Goal: Task Accomplishment & Management: Use online tool/utility

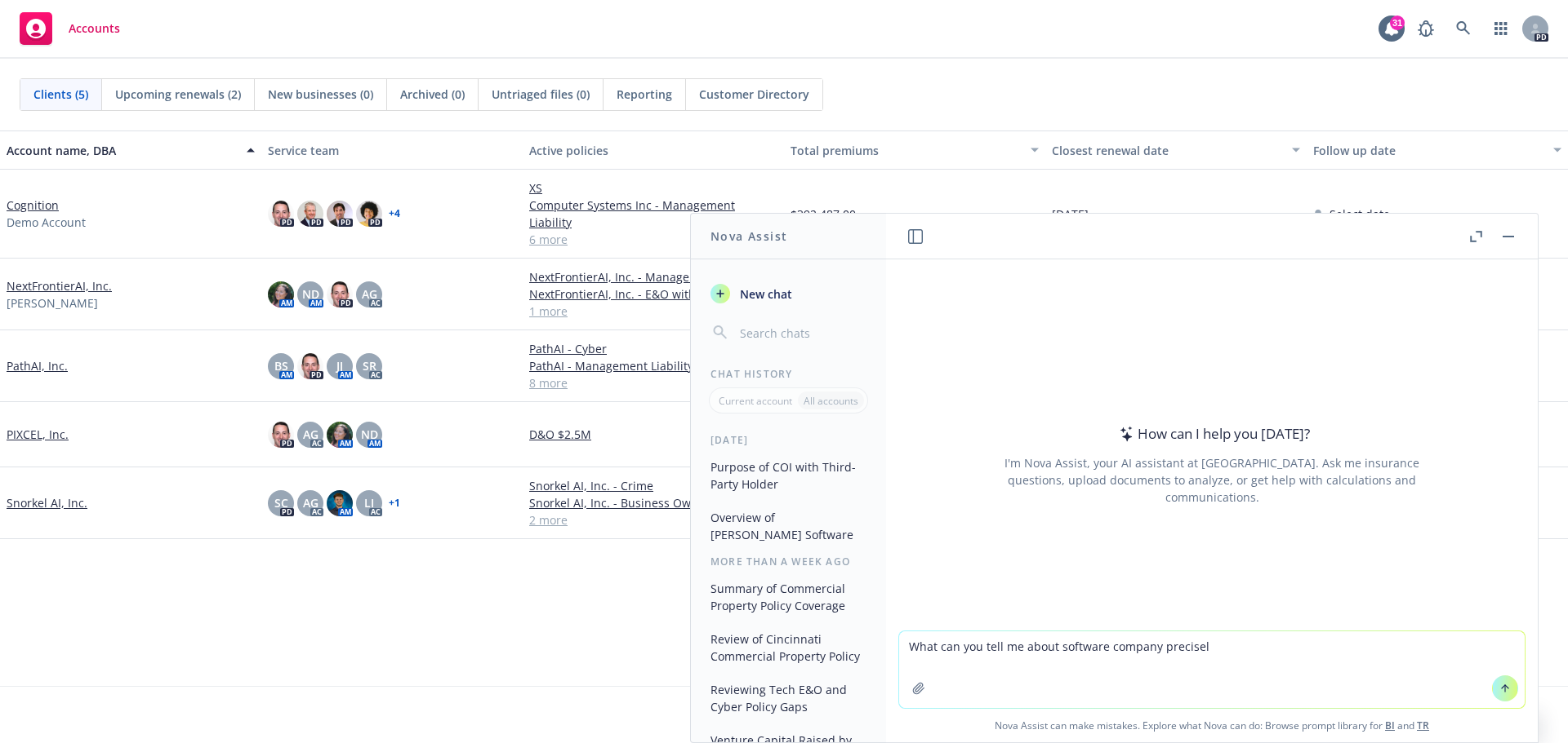
type textarea "What can you tell me about software company precisely"
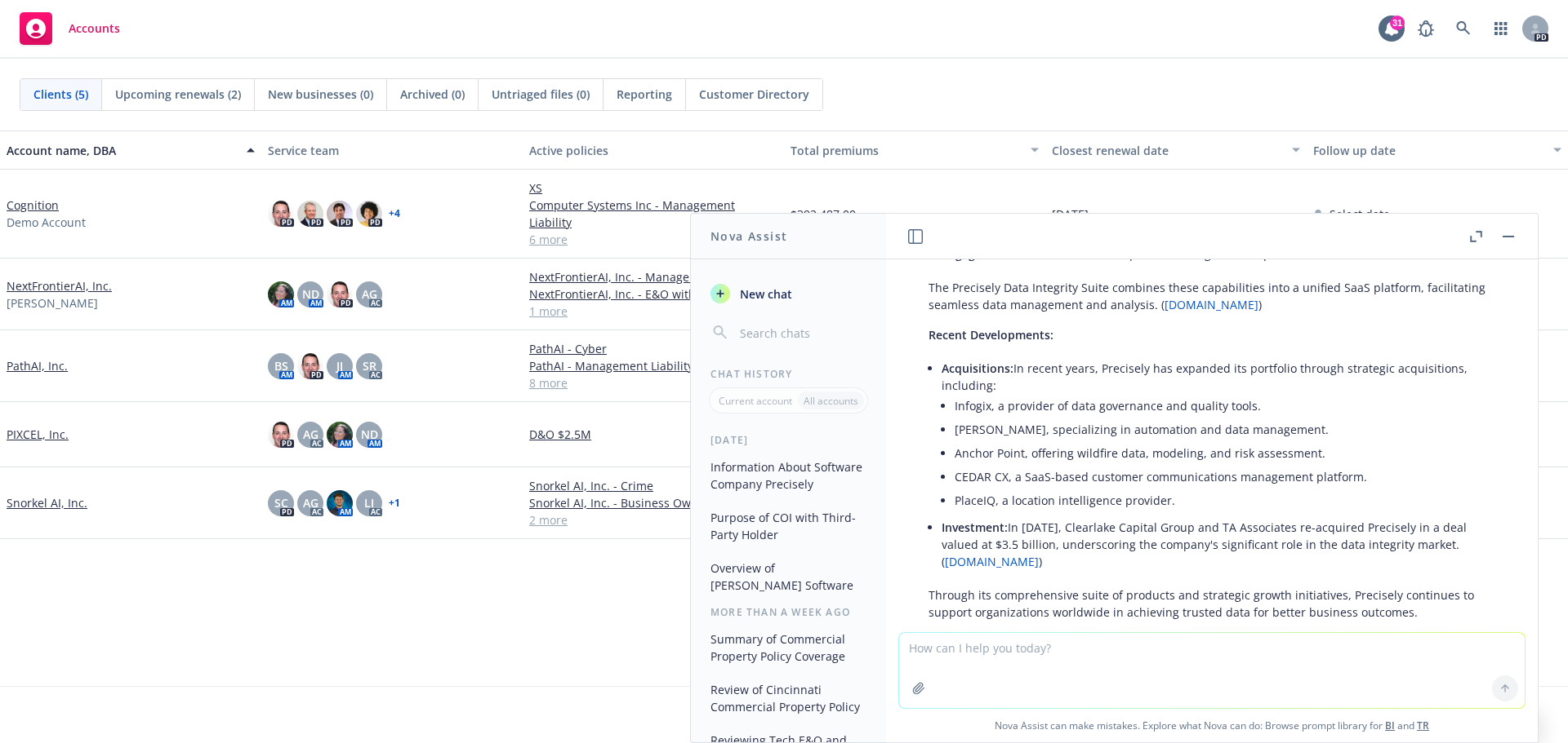
scroll to position [559, 0]
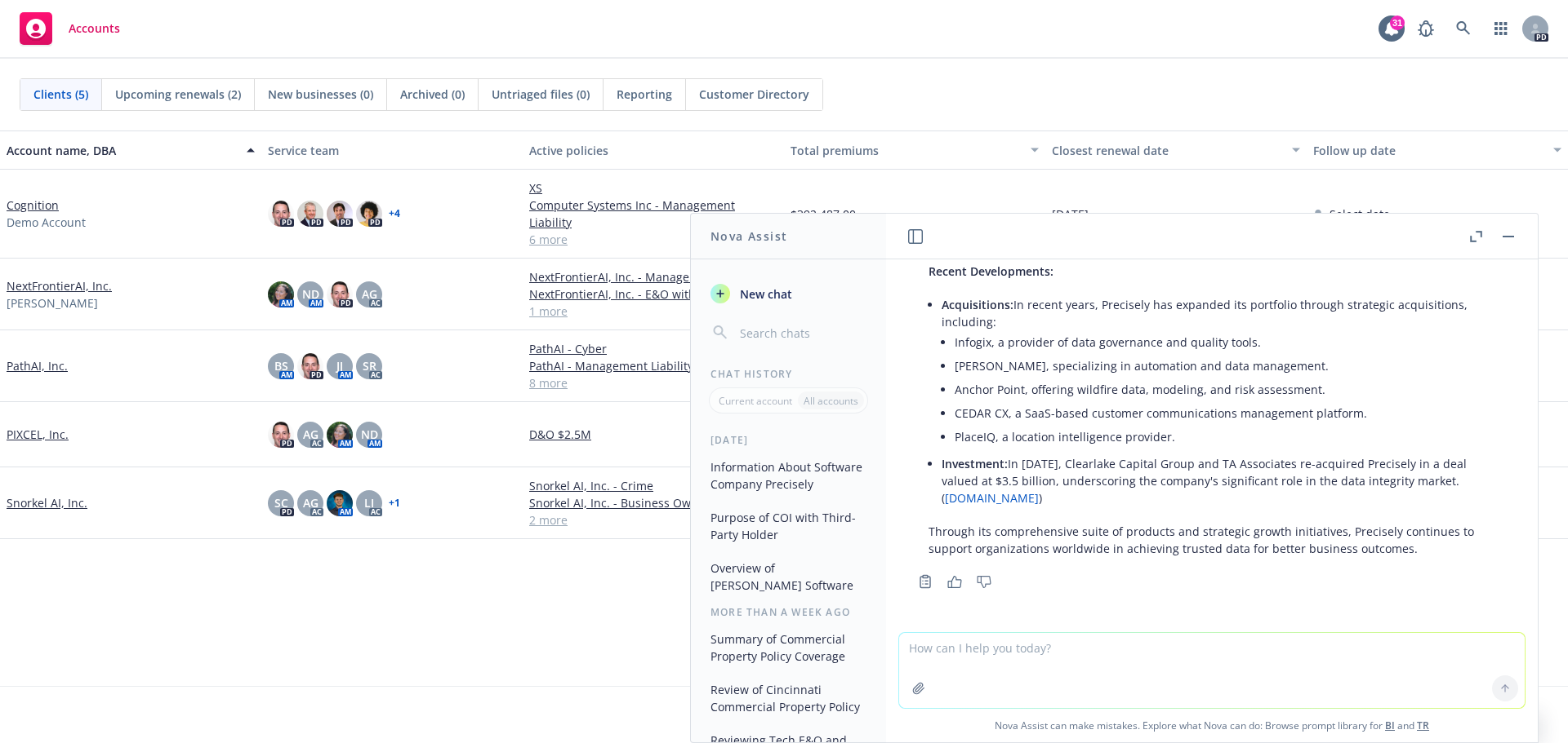
click at [1051, 641] on textarea at bounding box center [1211, 671] width 625 height 75
type textarea "how are they funded?"
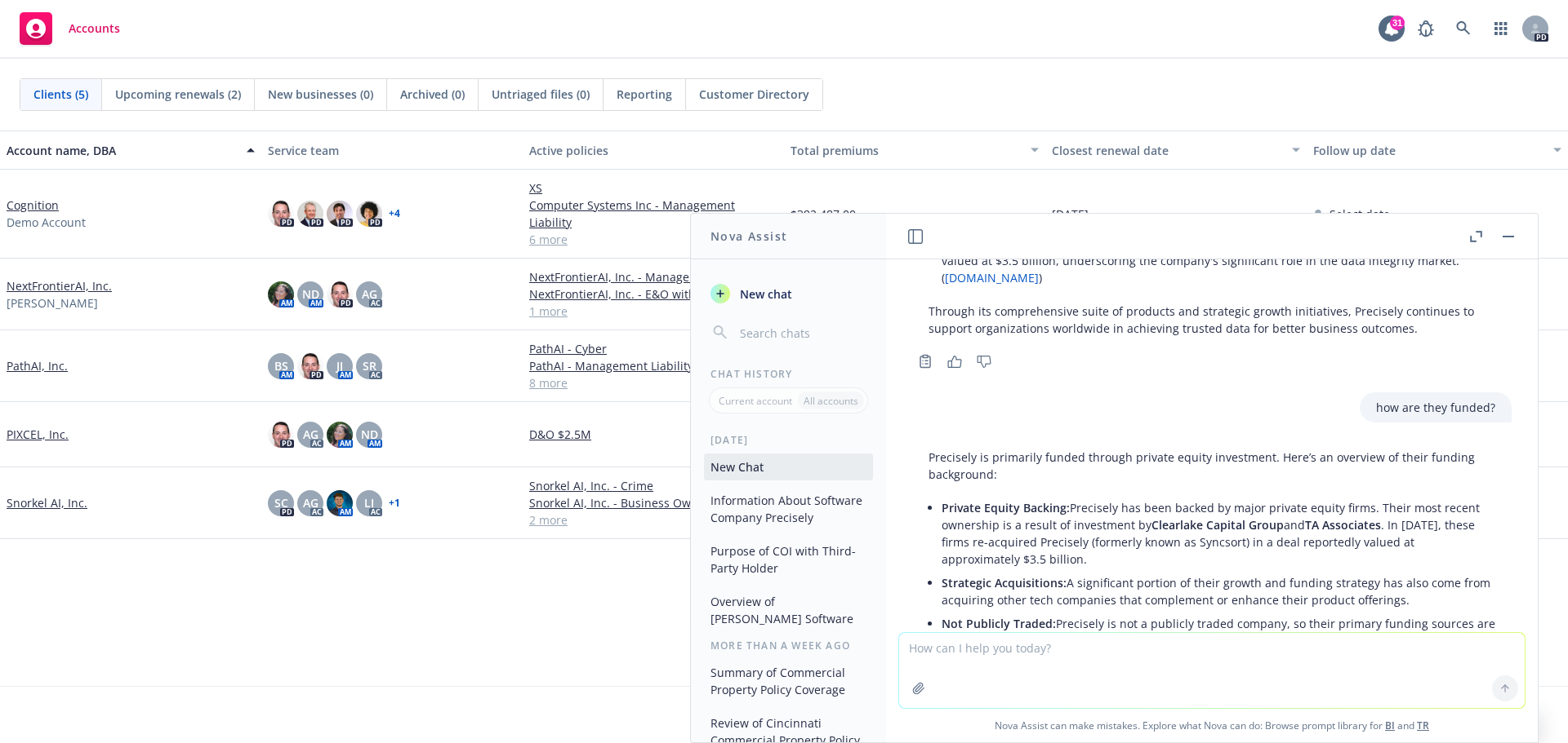
scroll to position [905, 0]
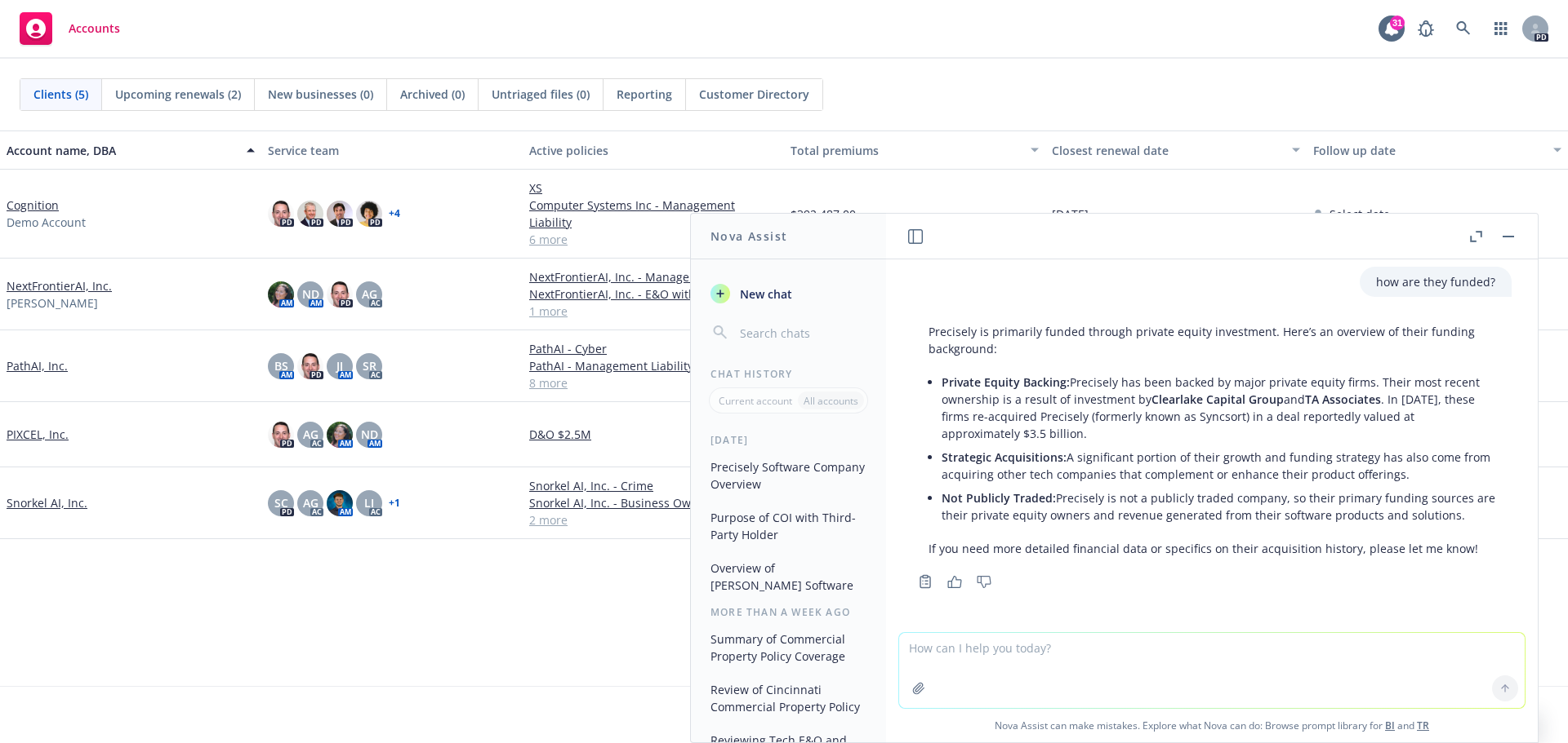
drag, startPoint x: 1098, startPoint y: 429, endPoint x: 934, endPoint y: 386, distance: 169.5
click at [934, 386] on div "Precisely is primarily funded through private equity investment. Here’s an over…" at bounding box center [1211, 440] width 600 height 247
click at [1186, 458] on li "Strategic Acquisitions: A significant portion of their growth and funding strat…" at bounding box center [1218, 466] width 554 height 41
click at [951, 649] on textarea at bounding box center [1211, 671] width 625 height 75
type textarea "What can you tell me about software company cognition?"
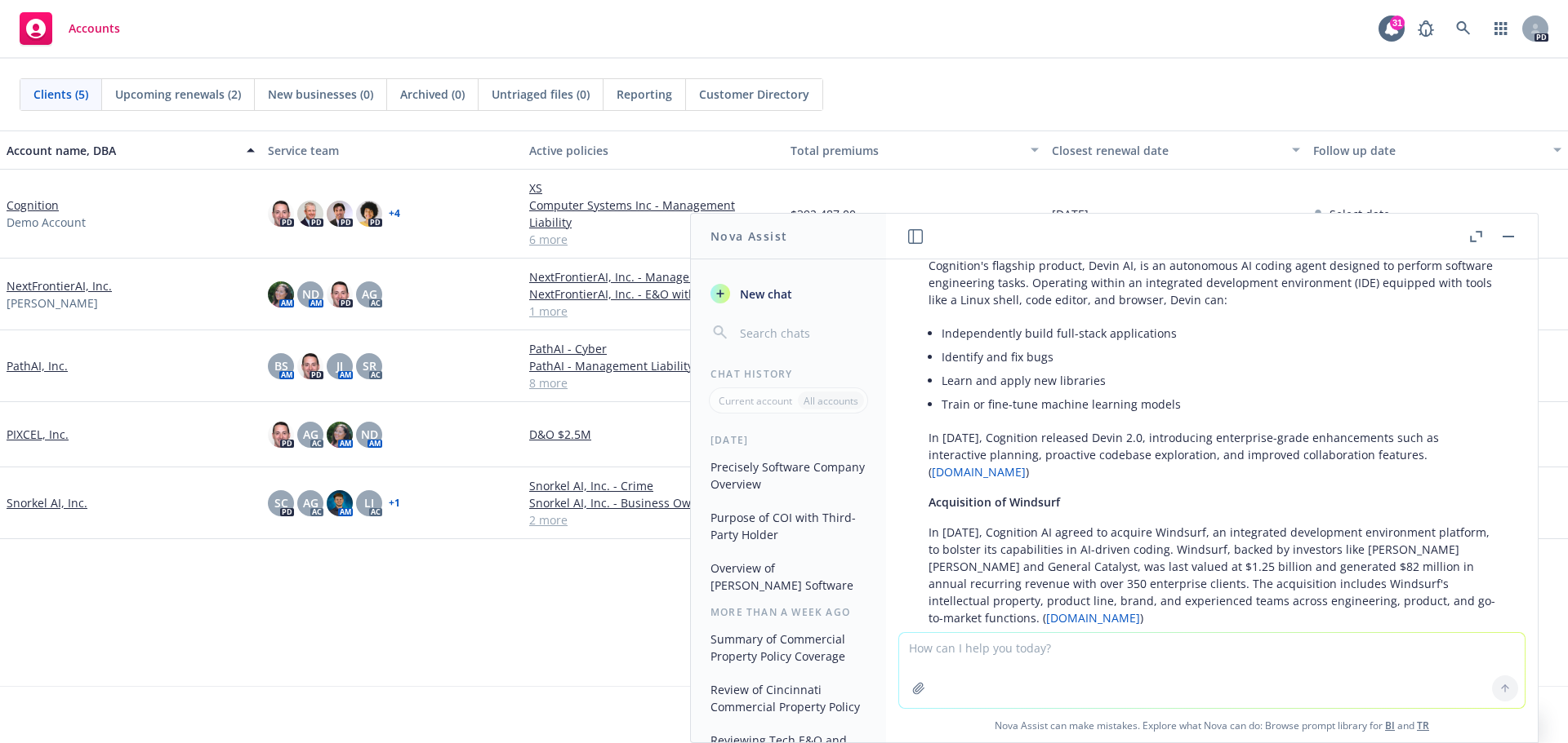
scroll to position [1414, 0]
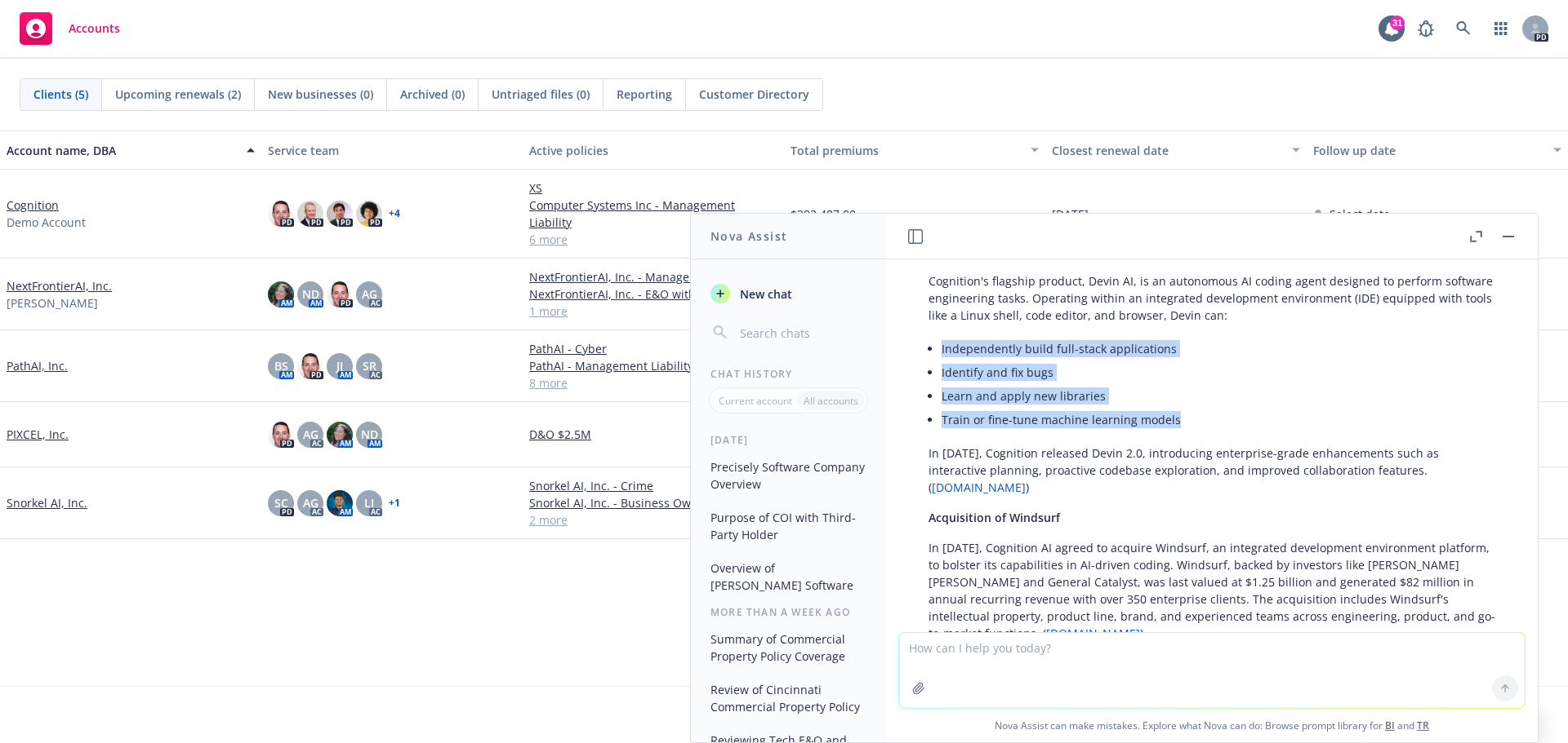
drag, startPoint x: 1178, startPoint y: 418, endPoint x: 926, endPoint y: 348, distance: 261.5
click at [926, 348] on div "Cognition AI, Inc., also known as Cognition Labs, is an artificial intelligence…" at bounding box center [1211, 632] width 600 height 954
copy ul "Independently build full-stack applications Identify and fix bugs Learn and app…"
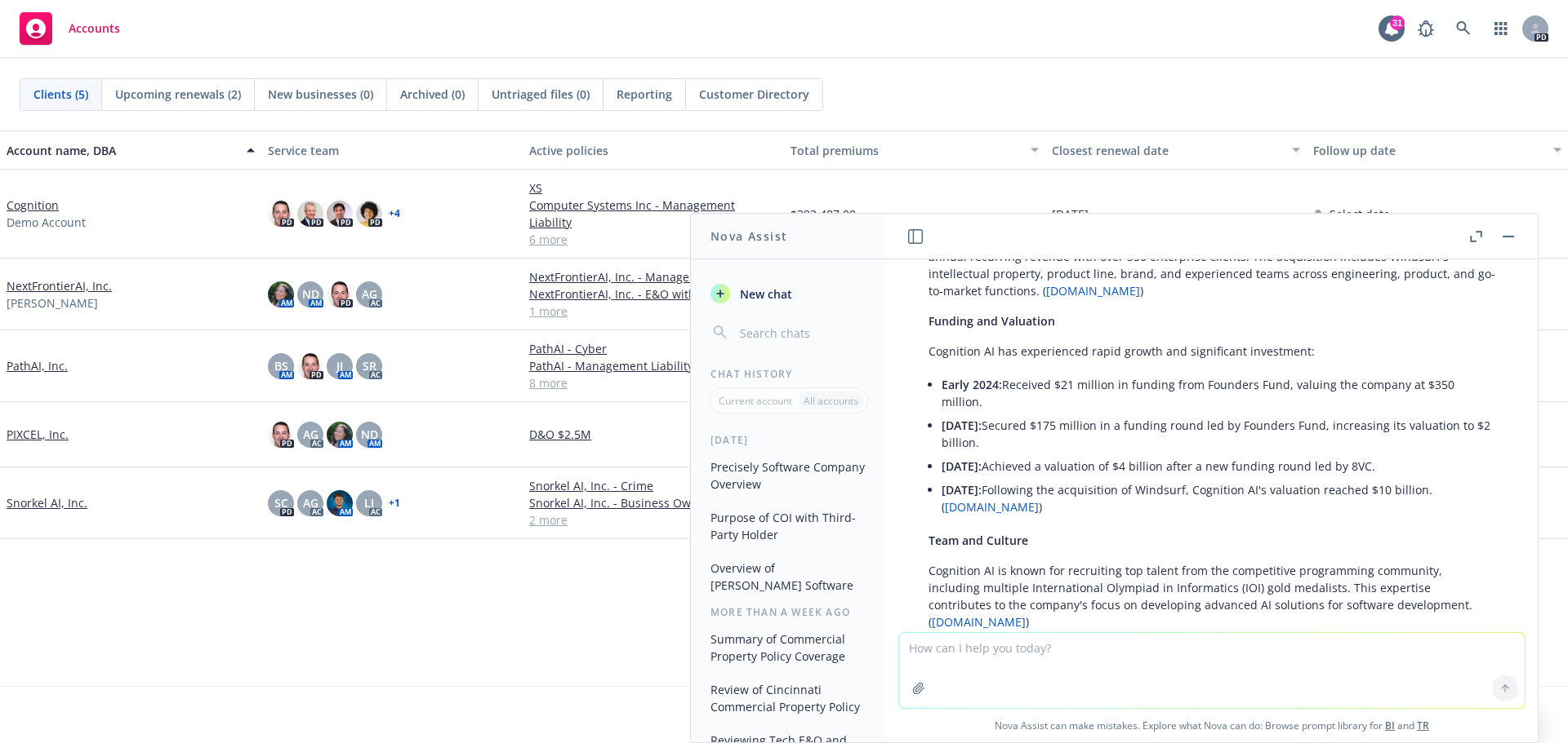
scroll to position [1773, 0]
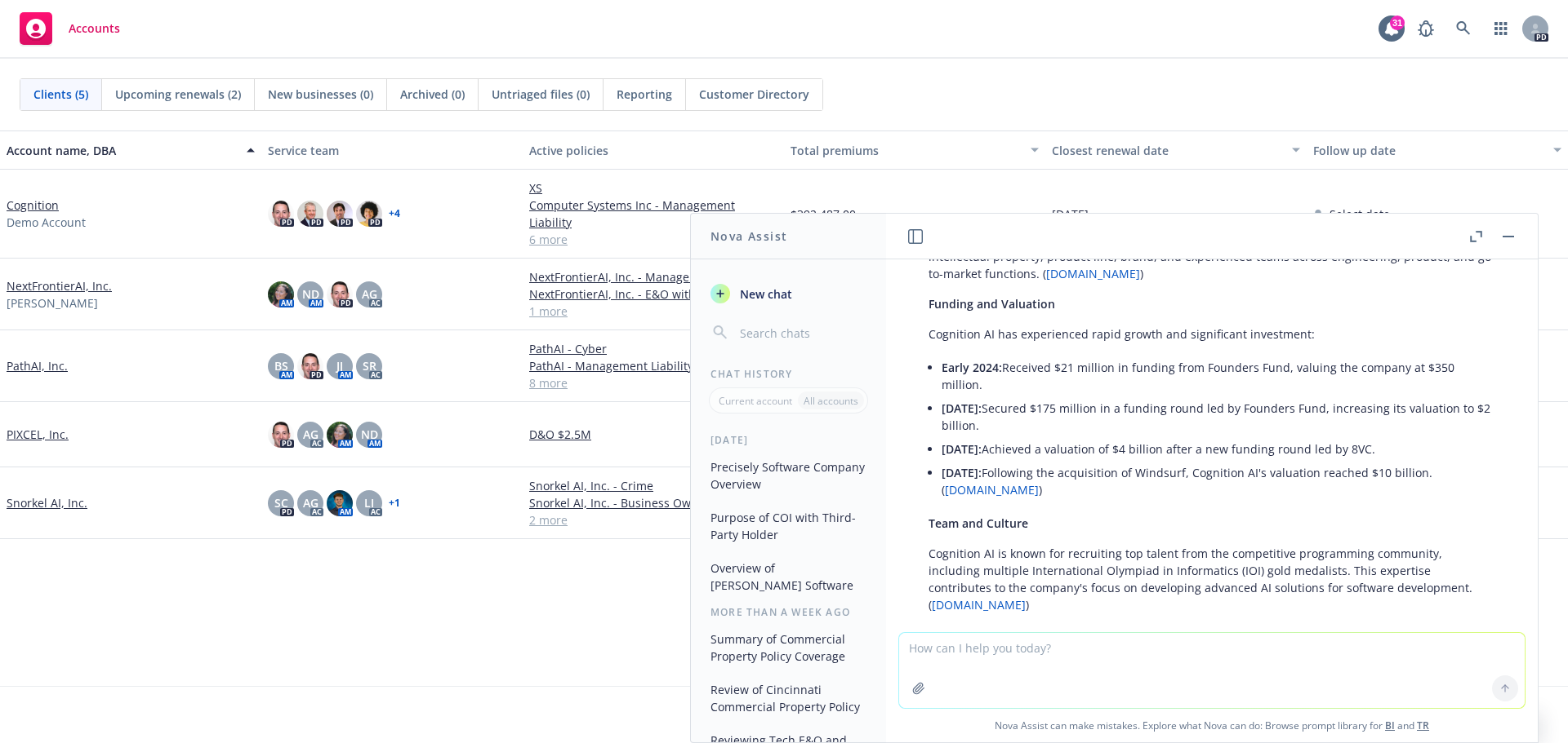
click at [940, 367] on div "Cognition AI, Inc., also known as Cognition Labs, is an artificial intelligence…" at bounding box center [1211, 272] width 600 height 954
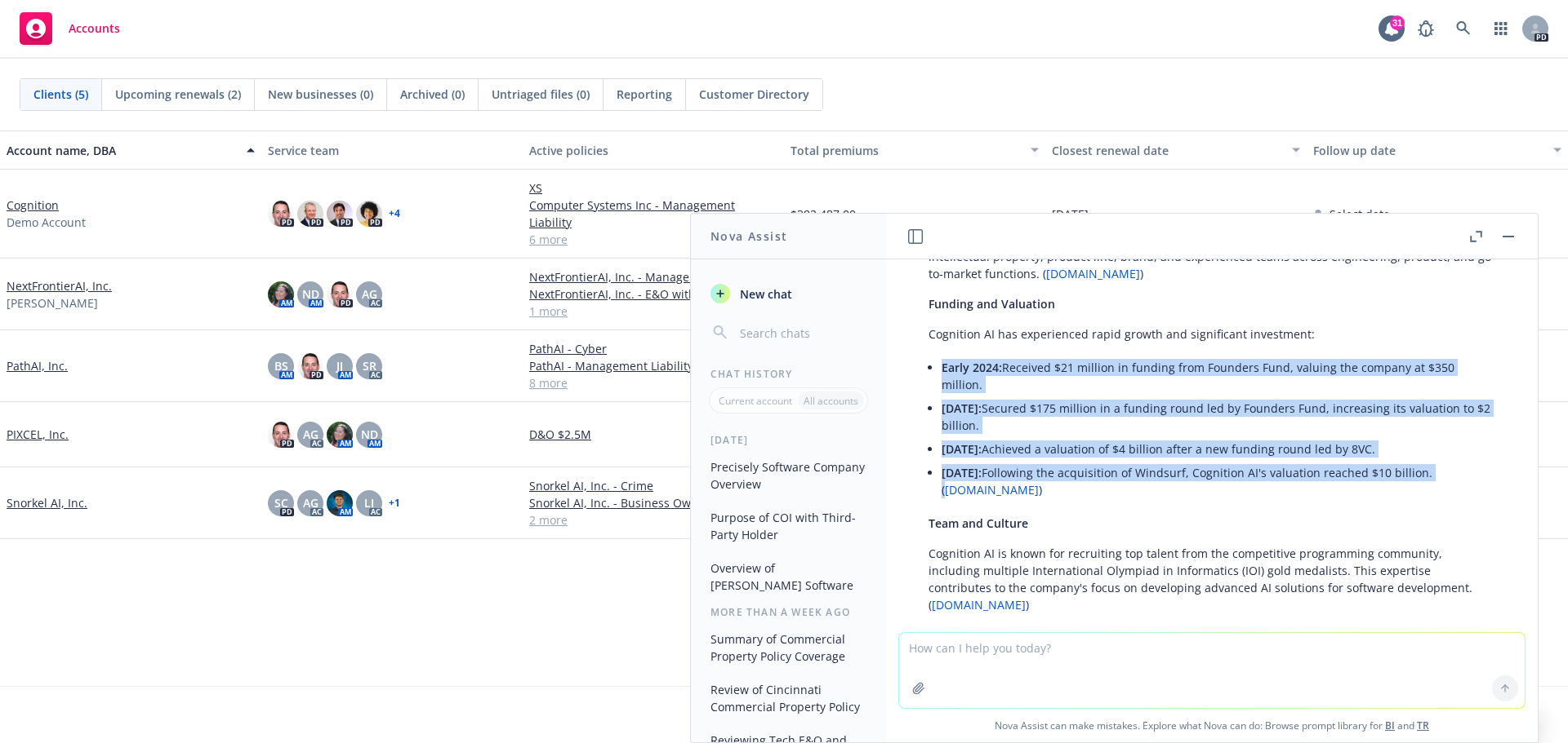
drag, startPoint x: 940, startPoint y: 367, endPoint x: 980, endPoint y: 487, distance: 126.5
click at [980, 487] on div "Cognition AI, Inc., also known as Cognition Labs, is an artificial intelligence…" at bounding box center [1211, 272] width 600 height 954
copy ul "Early 2024: Received $21 million in funding from Founders Fund, valuing the com…"
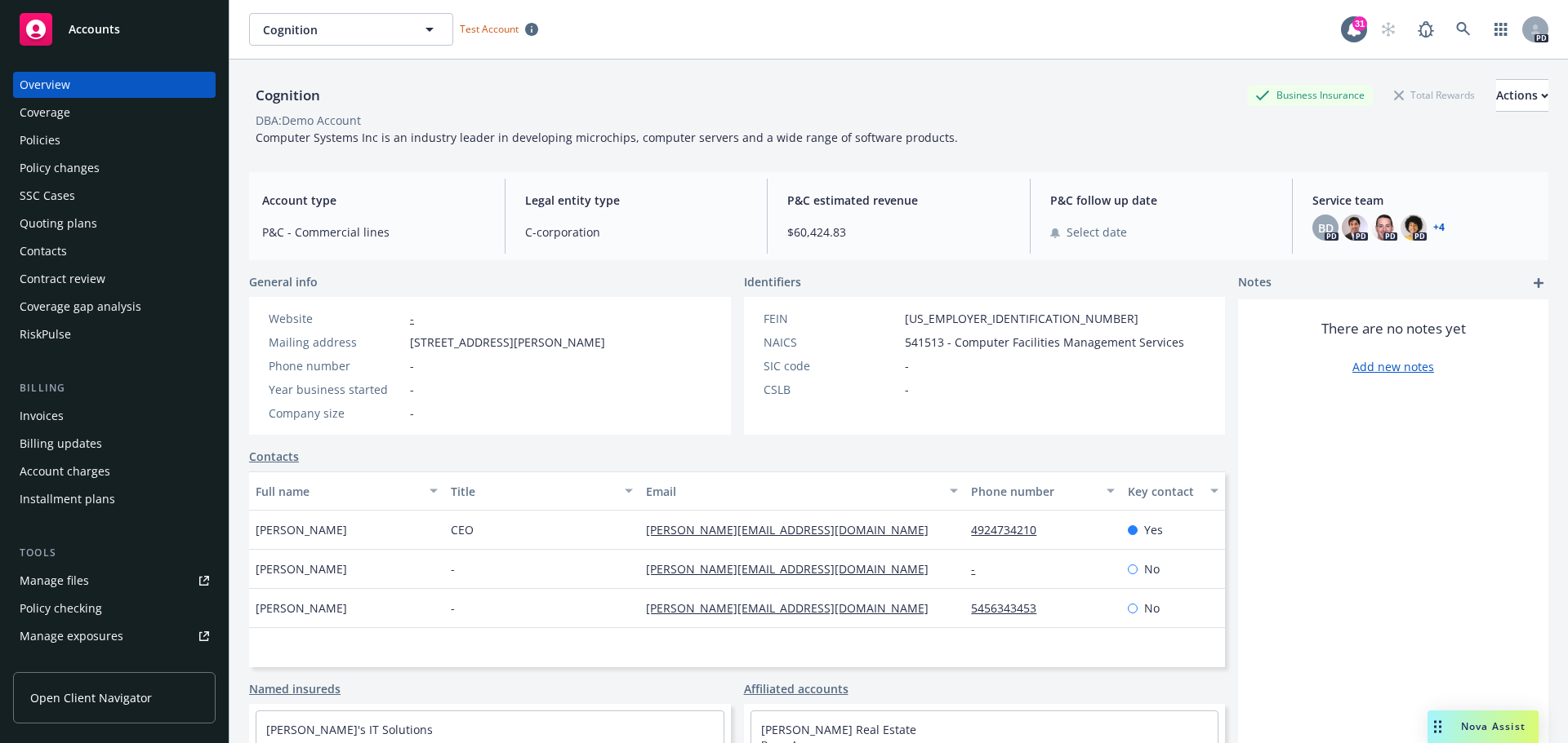
click at [83, 699] on span "Open Client Navigator" at bounding box center [91, 698] width 121 height 18
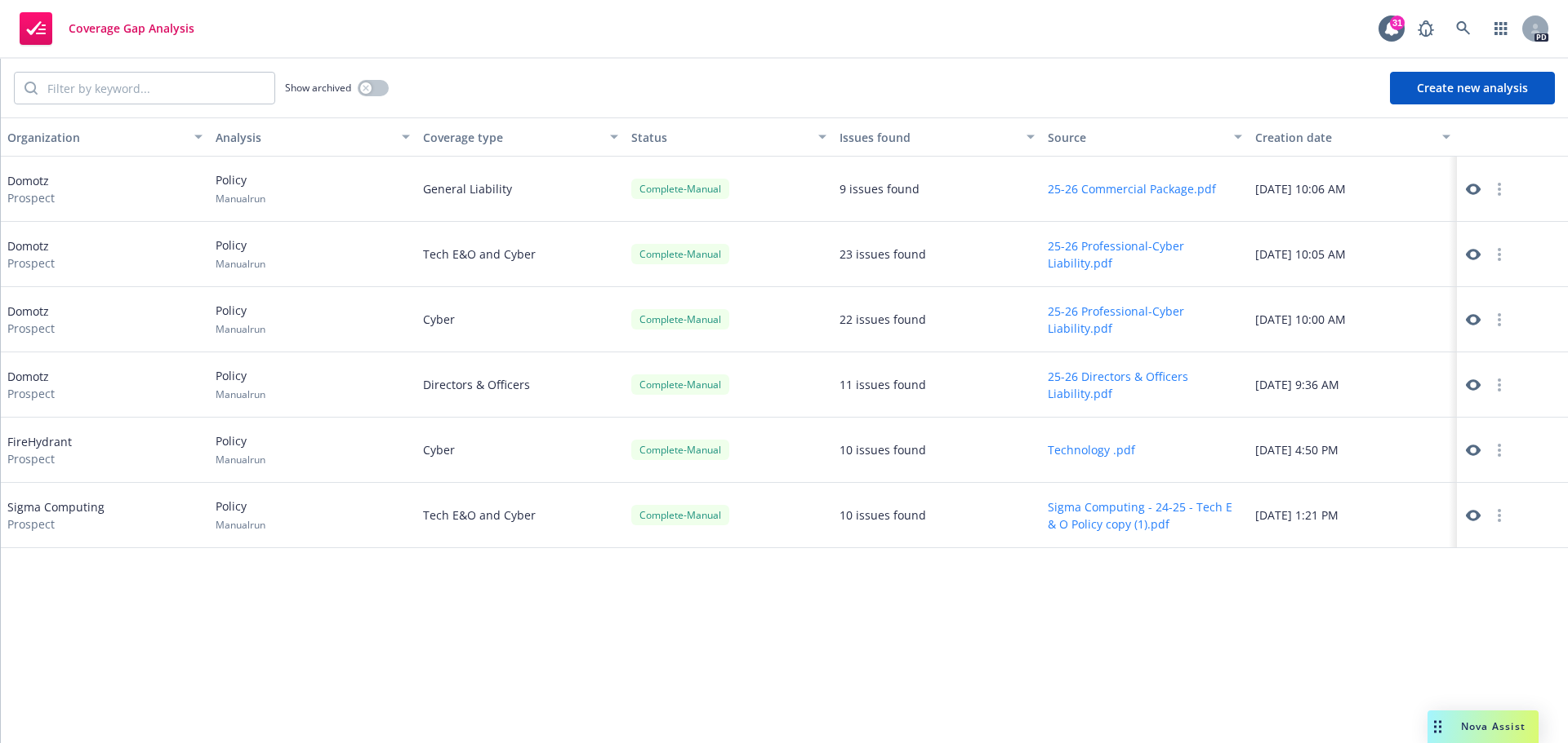
click at [1462, 88] on button "Create new analysis" at bounding box center [1472, 87] width 165 height 32
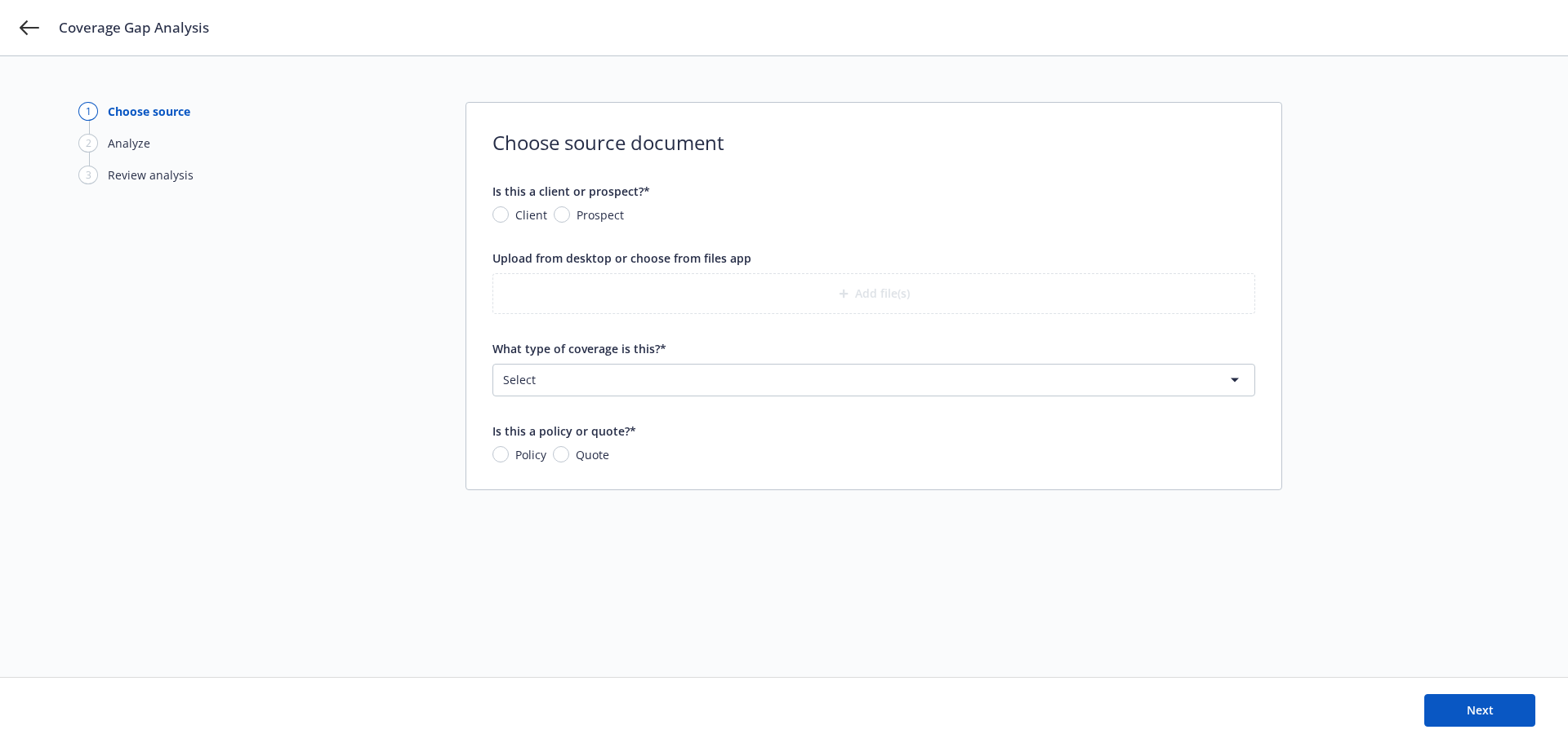
click at [594, 216] on span "Prospect" at bounding box center [600, 215] width 47 height 18
click at [570, 216] on input "Prospect" at bounding box center [561, 214] width 17 height 17
radio input "true"
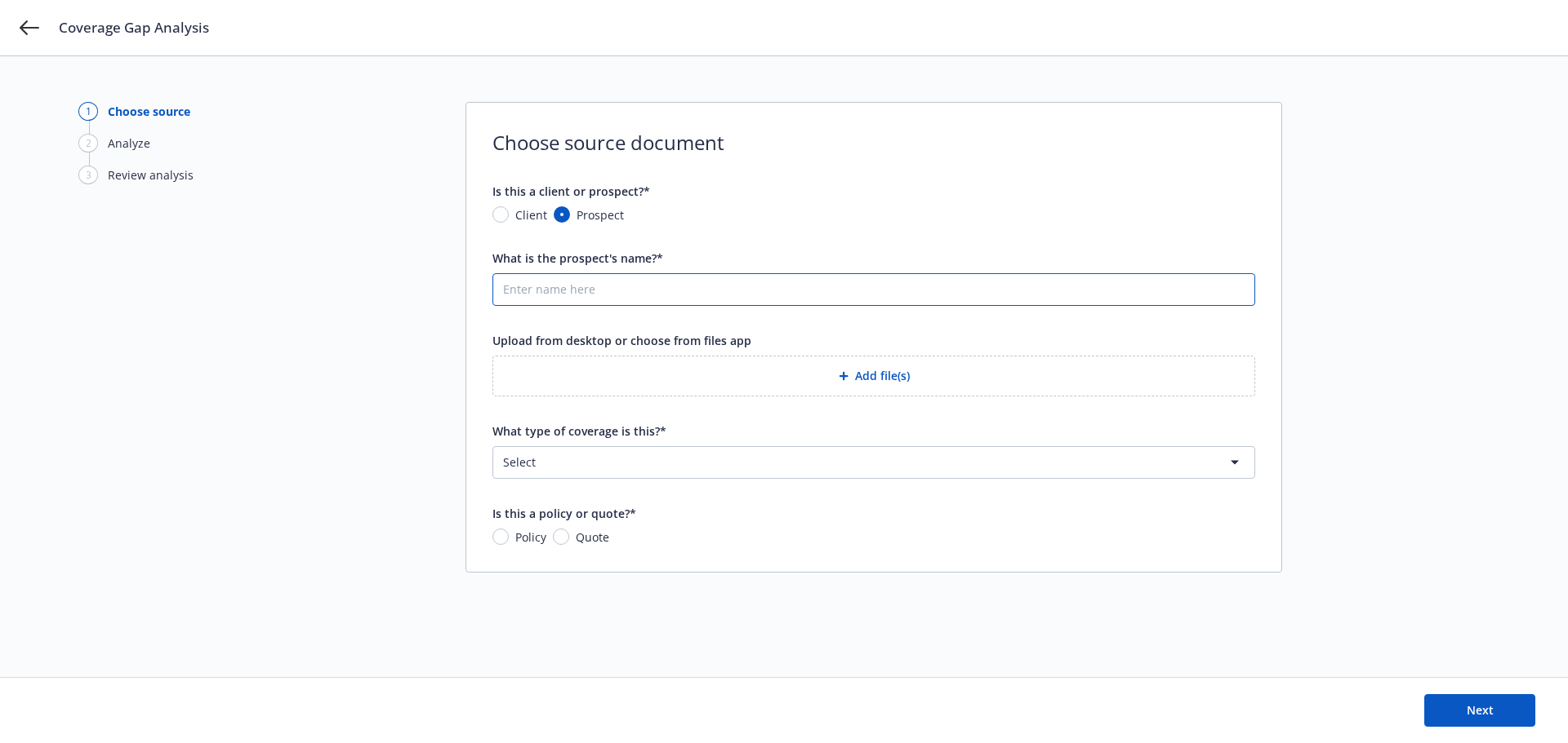
click at [848, 298] on input "What is the prospect's name?*" at bounding box center [874, 289] width 761 height 31
type input "Winsurf"
click at [951, 457] on html "Coverage Gap Analysis 1 Choose source 2 Analyze 3 Review analysis Choose source…" at bounding box center [784, 372] width 1568 height 743
